Goal: Check status: Check status

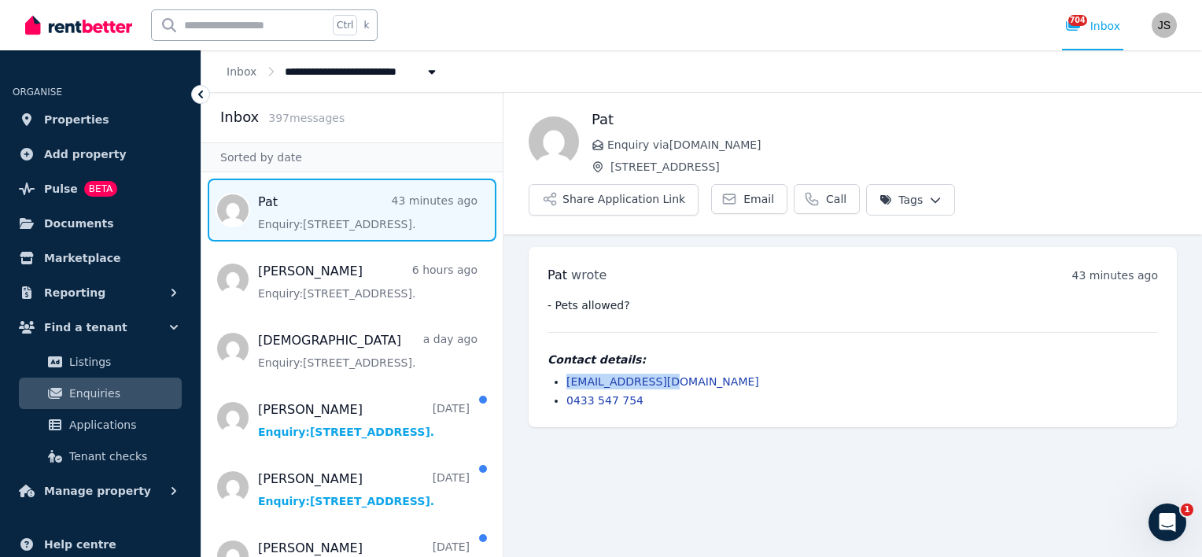
drag, startPoint x: 667, startPoint y: 337, endPoint x: 566, endPoint y: 340, distance: 100.7
click at [566, 374] on li "[EMAIL_ADDRESS][DOMAIN_NAME]" at bounding box center [861, 382] width 591 height 16
copy link "[EMAIL_ADDRESS][DOMAIN_NAME]"
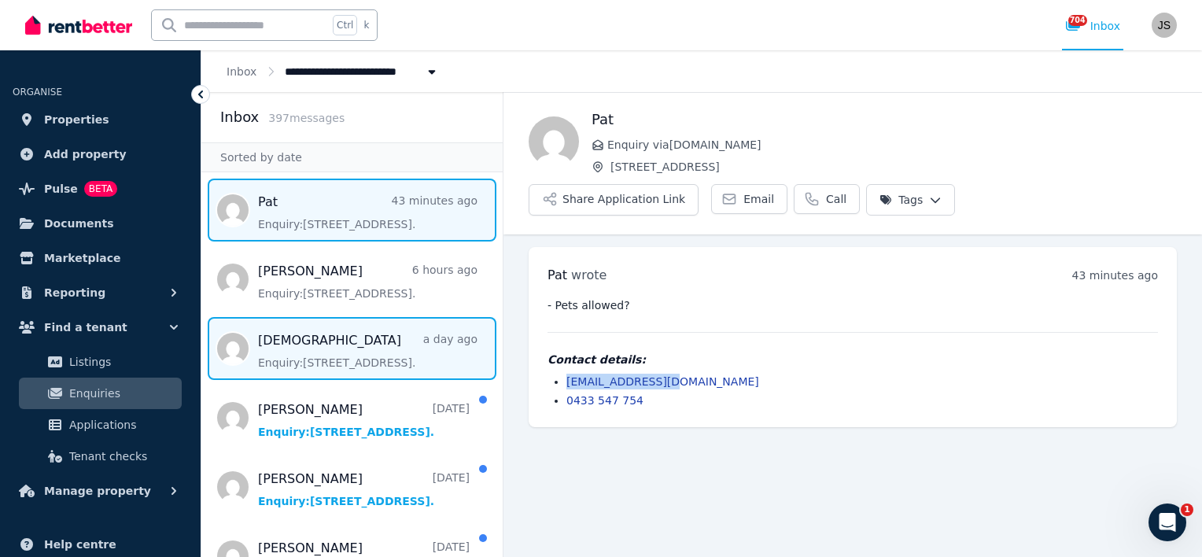
click at [355, 351] on span "Message list" at bounding box center [351, 348] width 301 height 63
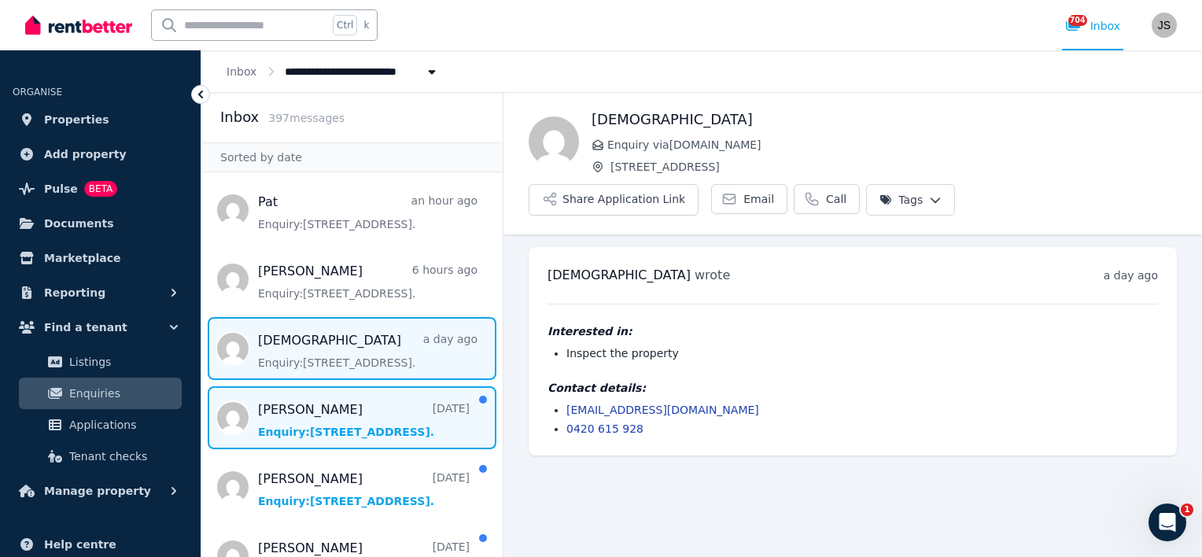
click at [308, 418] on span "Message list" at bounding box center [351, 417] width 301 height 63
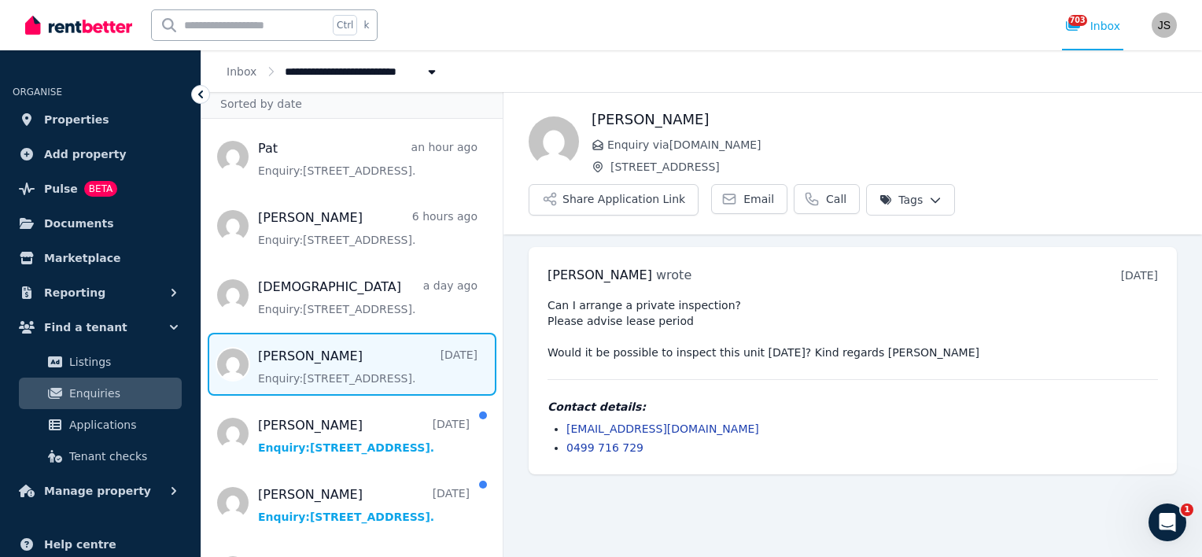
scroll to position [79, 0]
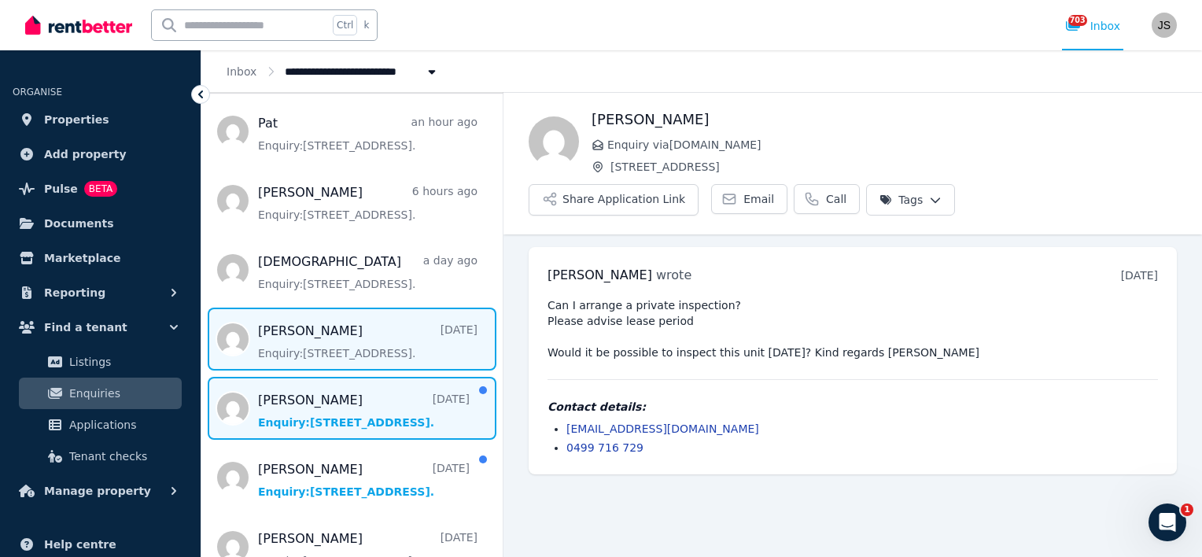
click at [315, 404] on span "Message list" at bounding box center [351, 408] width 301 height 63
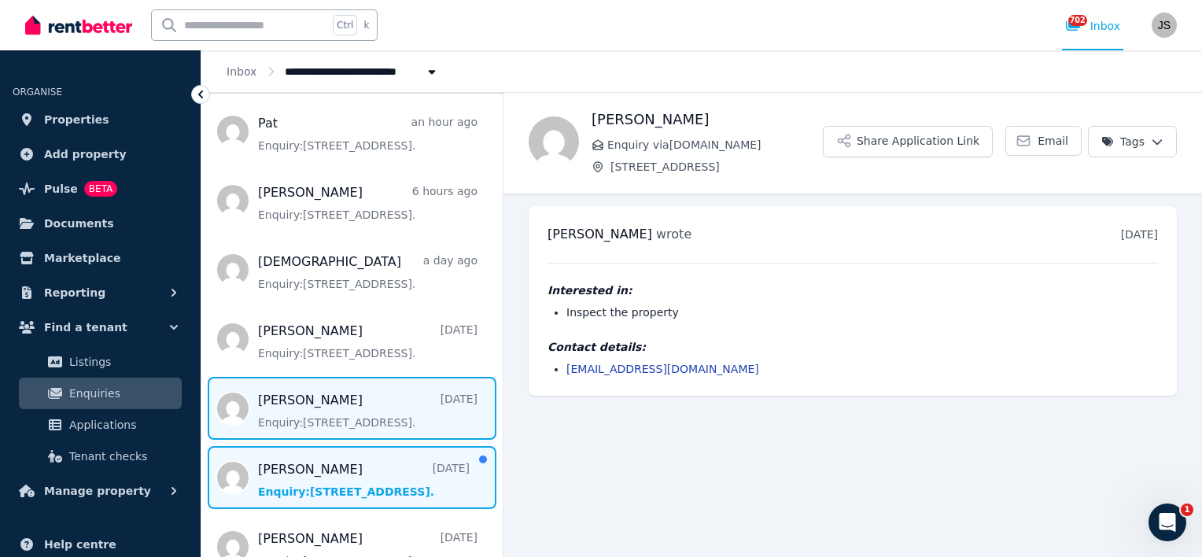
click at [434, 474] on span "Message list" at bounding box center [351, 477] width 301 height 63
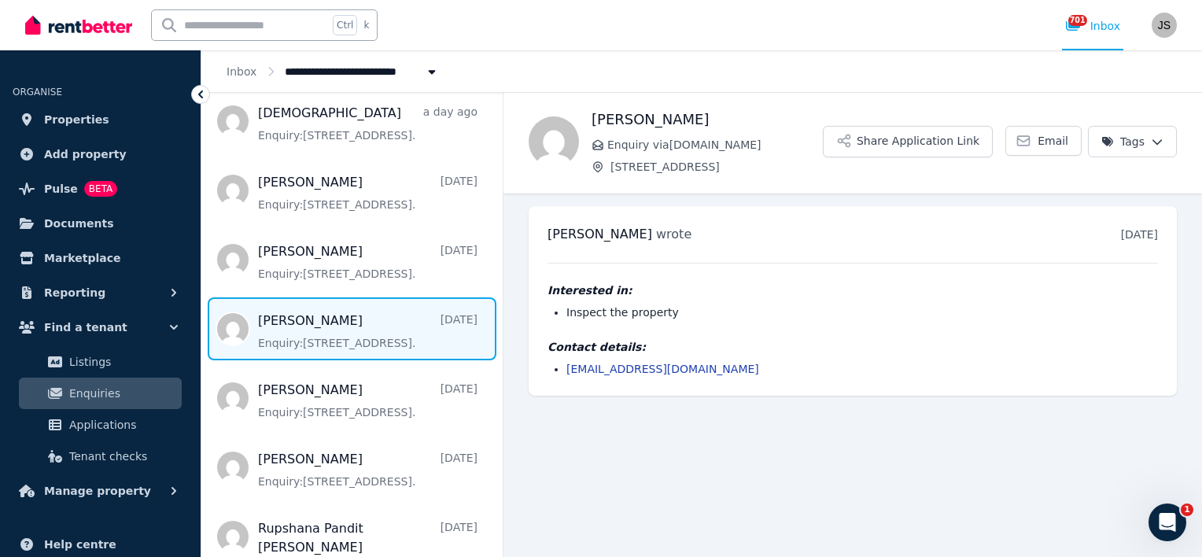
scroll to position [315, 0]
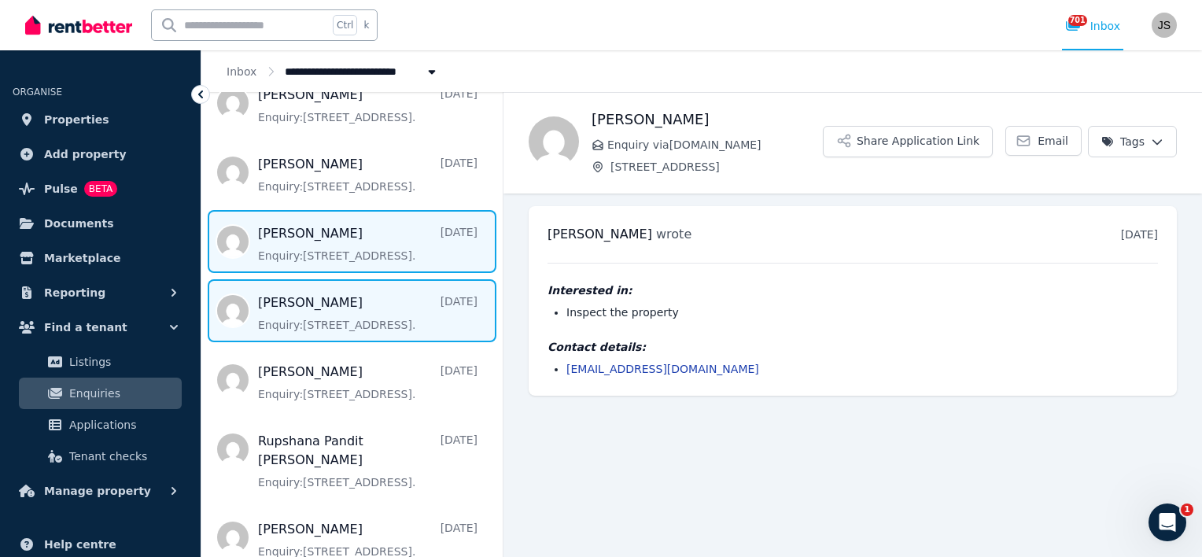
click at [344, 326] on span "Message list" at bounding box center [351, 310] width 301 height 63
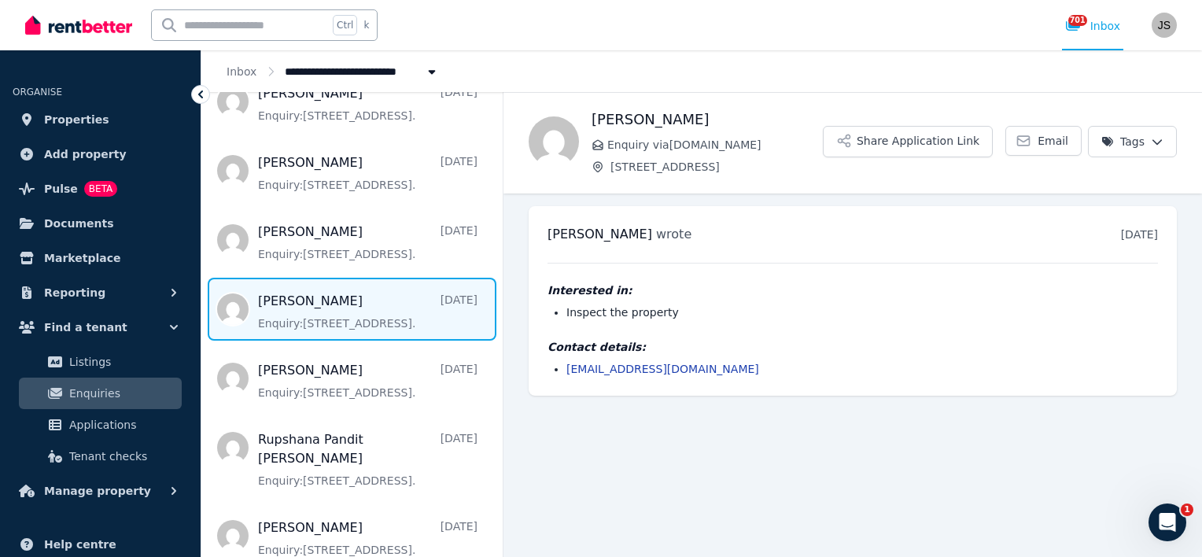
scroll to position [393, 0]
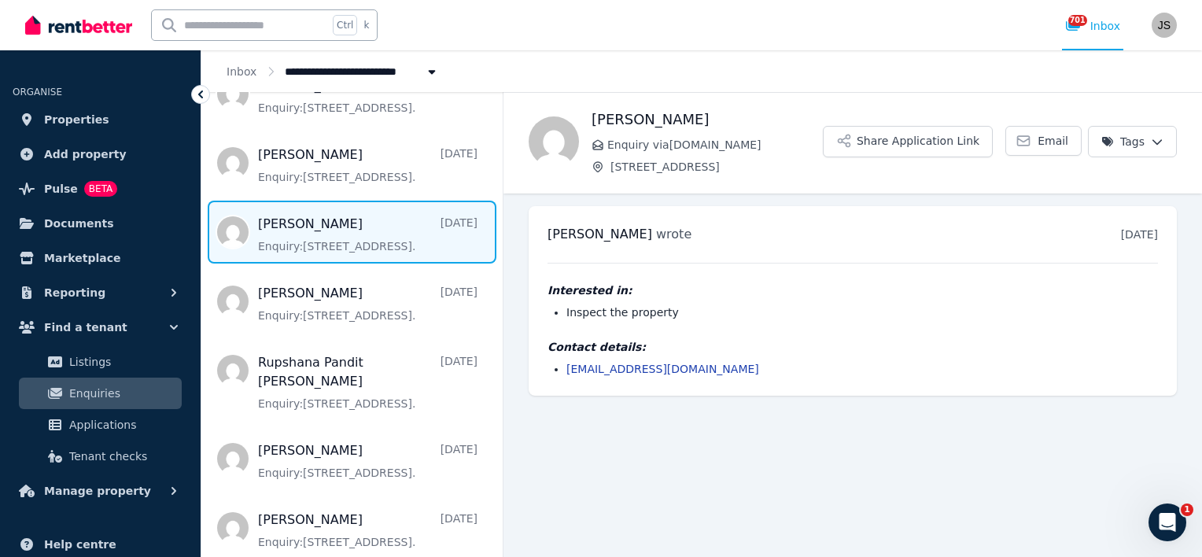
click at [296, 239] on span "Message list" at bounding box center [351, 232] width 301 height 63
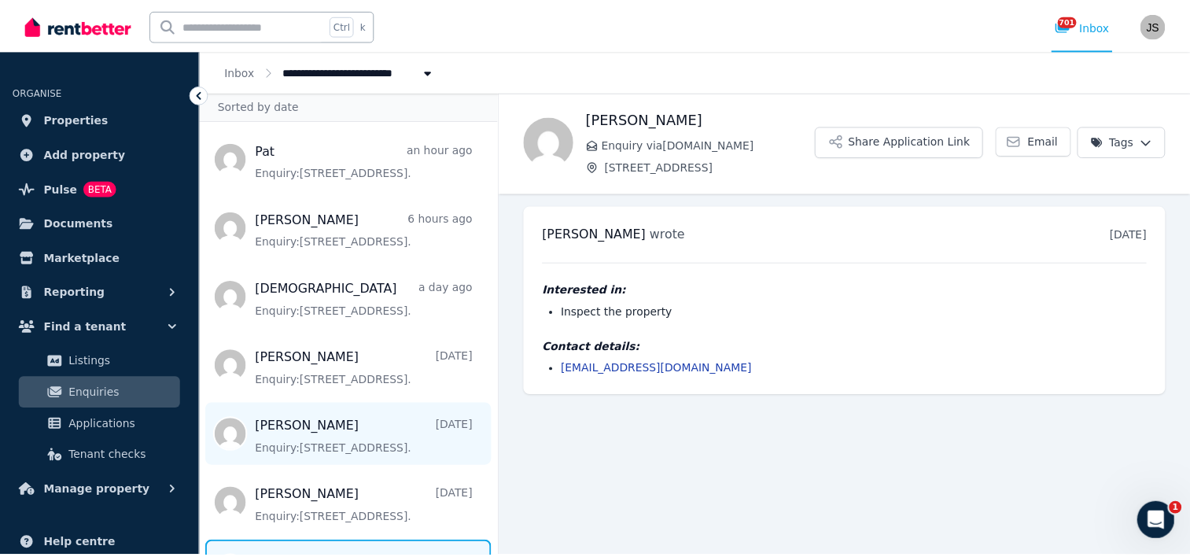
scroll to position [79, 0]
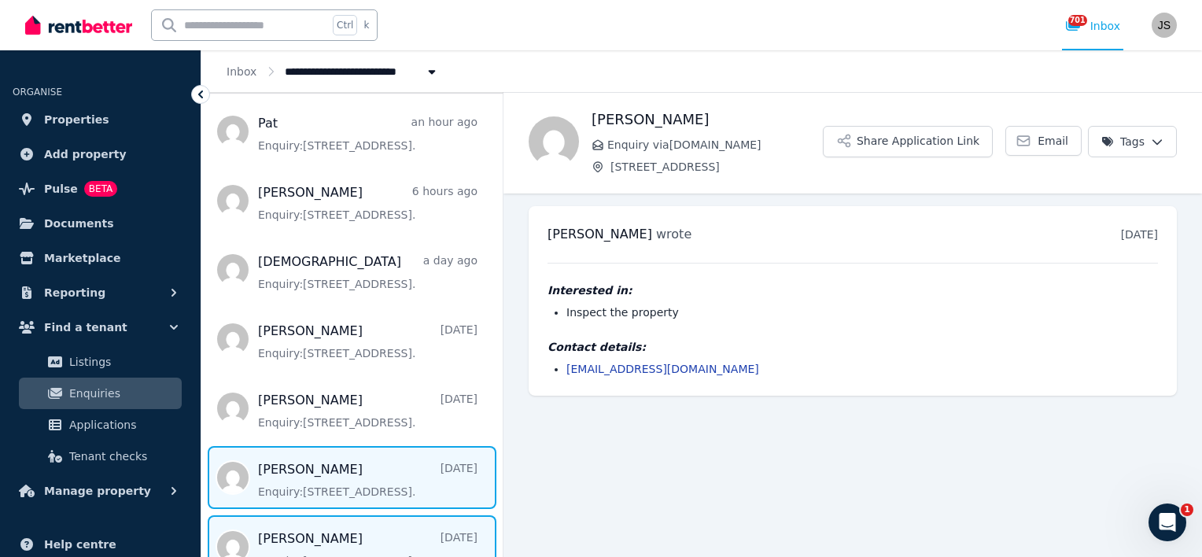
click at [331, 477] on span "Message list" at bounding box center [351, 477] width 301 height 63
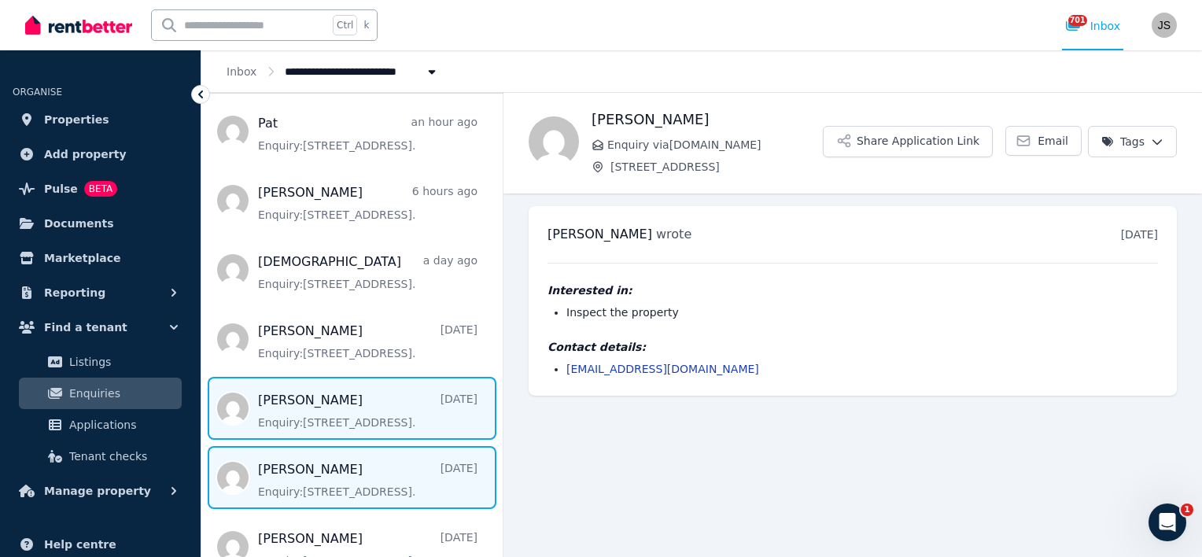
click at [315, 402] on span "Message list" at bounding box center [351, 408] width 301 height 63
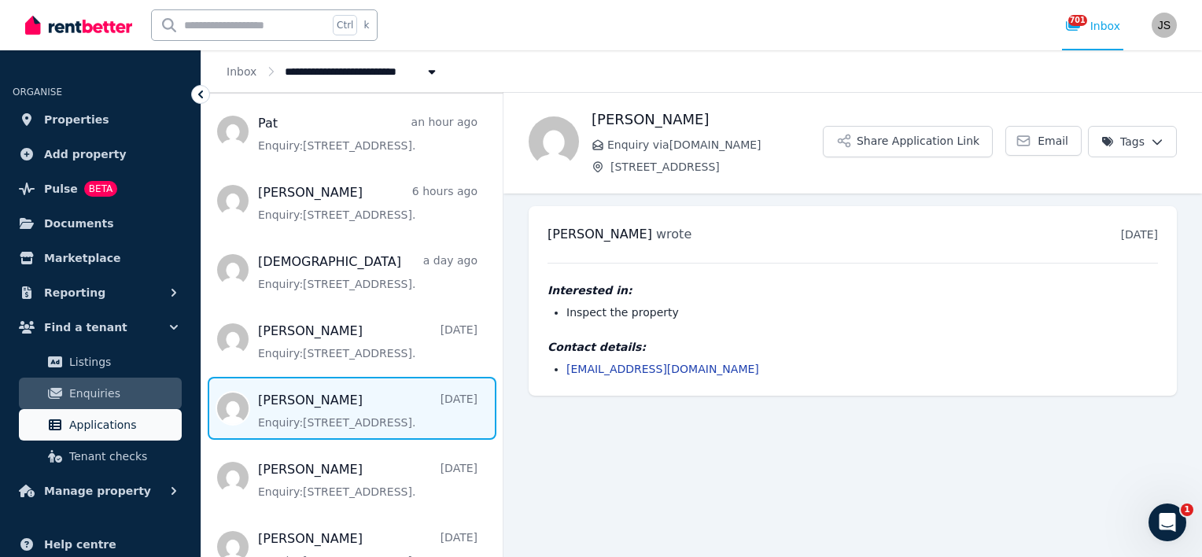
click at [95, 422] on span "Applications" at bounding box center [122, 424] width 106 height 19
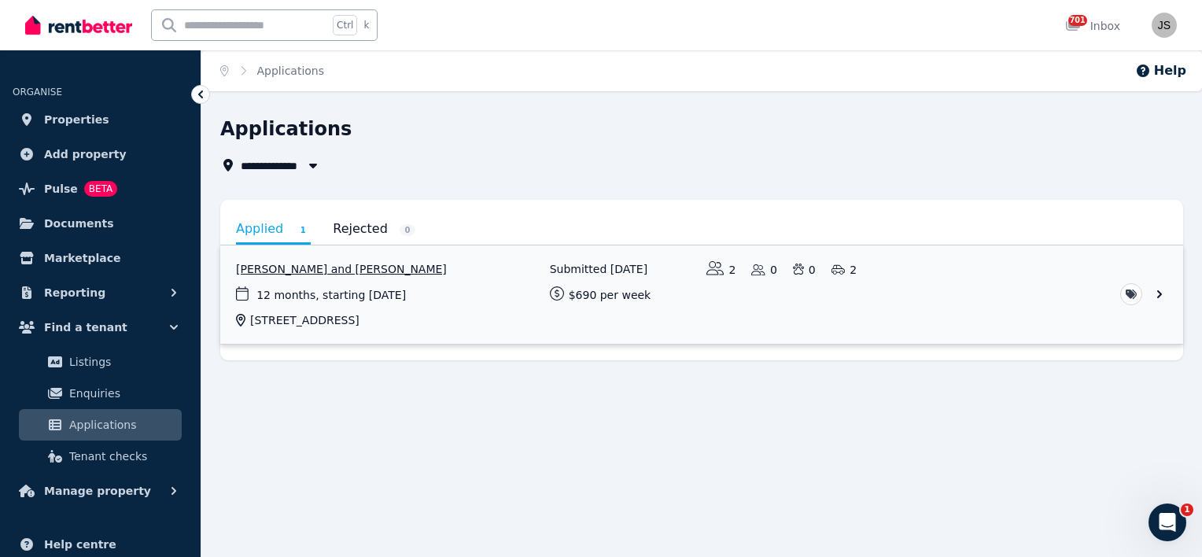
click at [327, 269] on link "View application: Sagar Parajuli and Aakash Shah" at bounding box center [701, 294] width 963 height 98
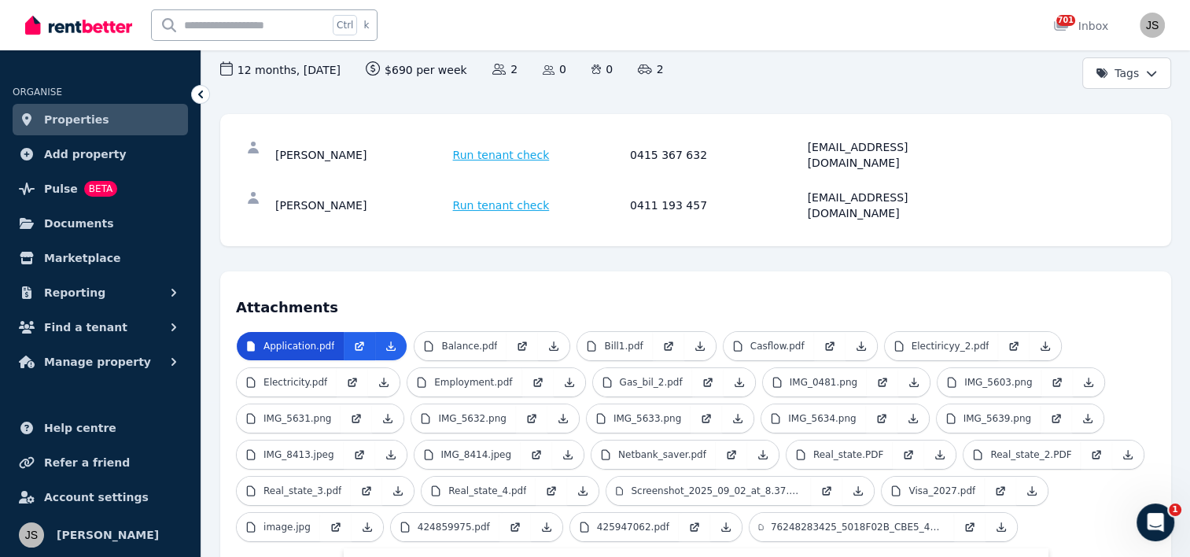
scroll to position [157, 0]
